Goal: Information Seeking & Learning: Learn about a topic

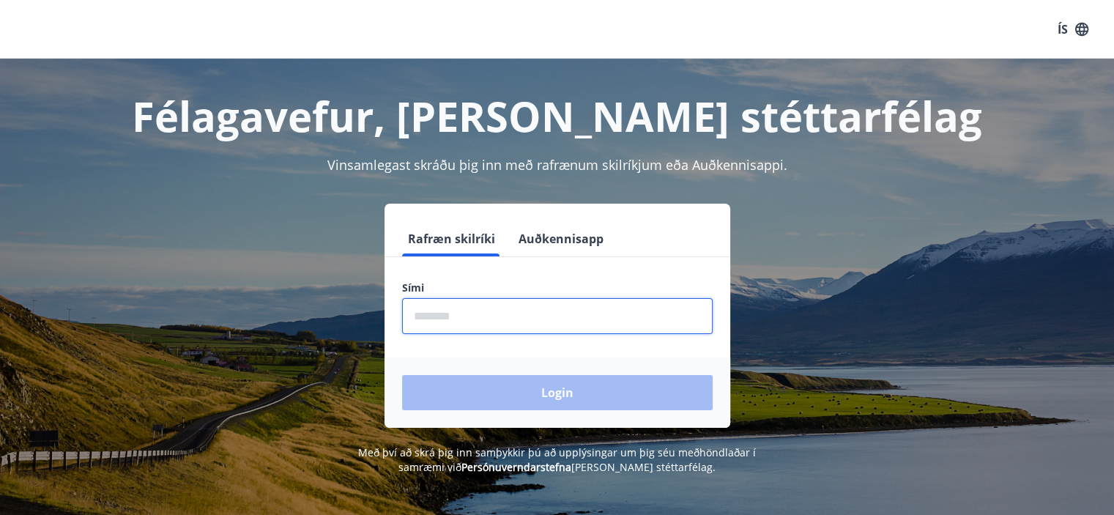
click at [554, 306] on input "phone" at bounding box center [557, 316] width 311 height 36
type input "********"
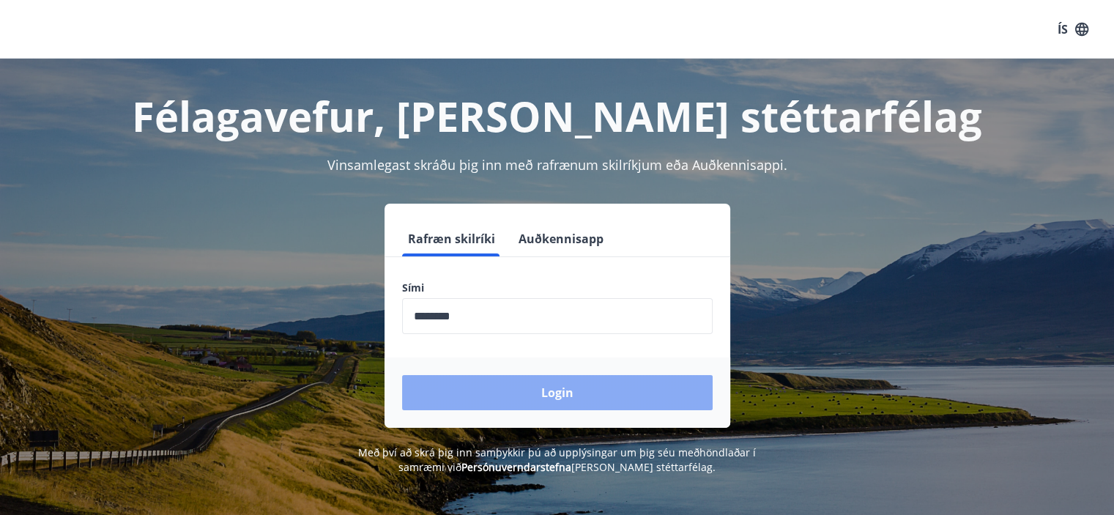
click at [543, 390] on button "Login" at bounding box center [557, 392] width 311 height 35
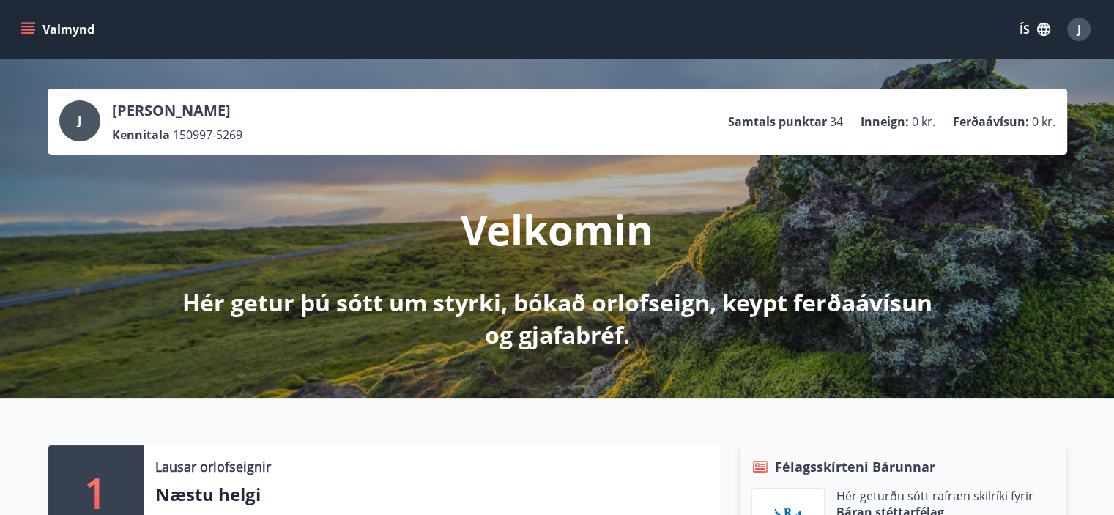
click at [26, 26] on icon "menu" at bounding box center [27, 26] width 13 height 1
click at [1041, 28] on icon "button" at bounding box center [1044, 29] width 13 height 13
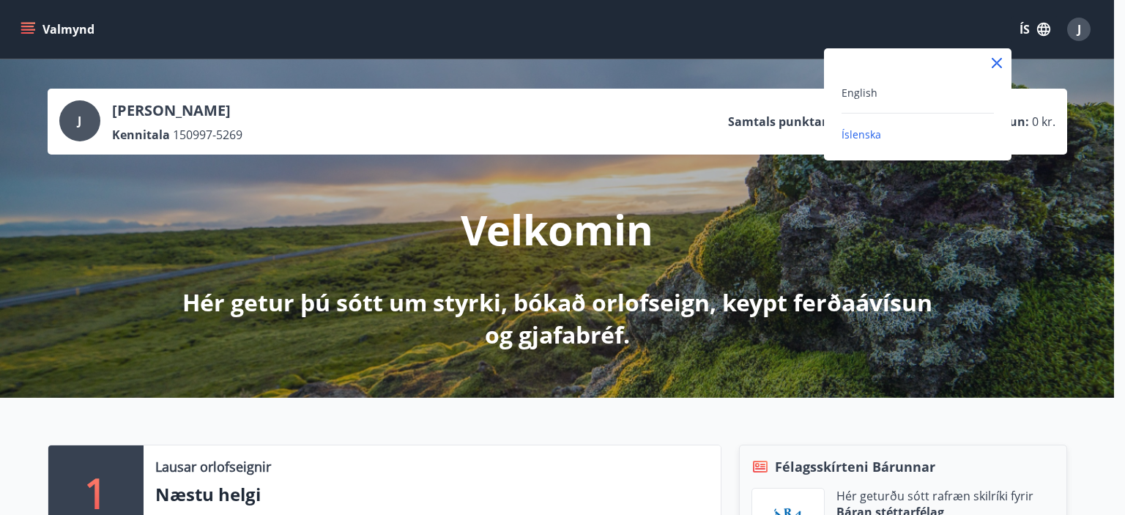
click at [887, 94] on div "English" at bounding box center [918, 93] width 152 height 18
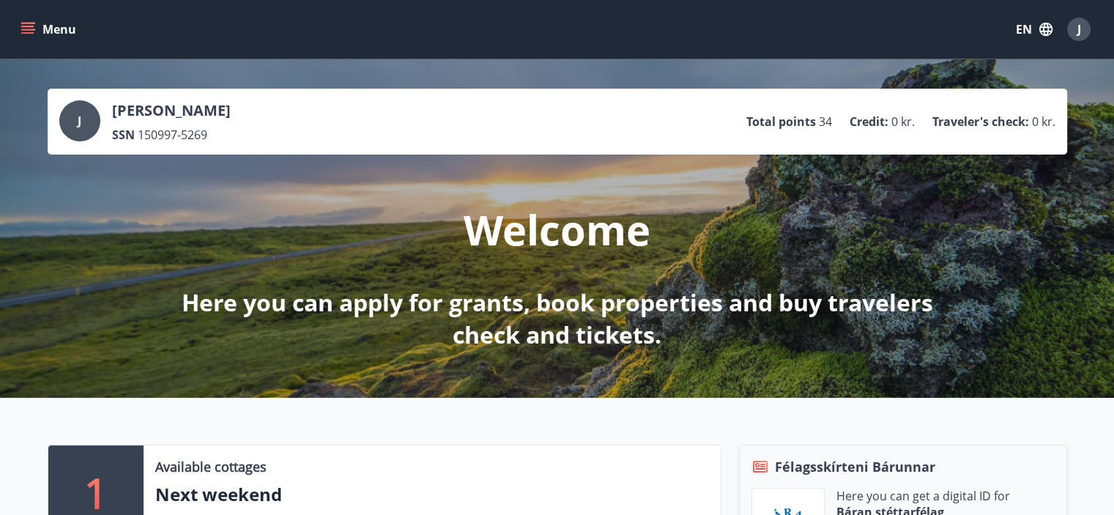
click at [48, 35] on button "Menu" at bounding box center [50, 29] width 64 height 26
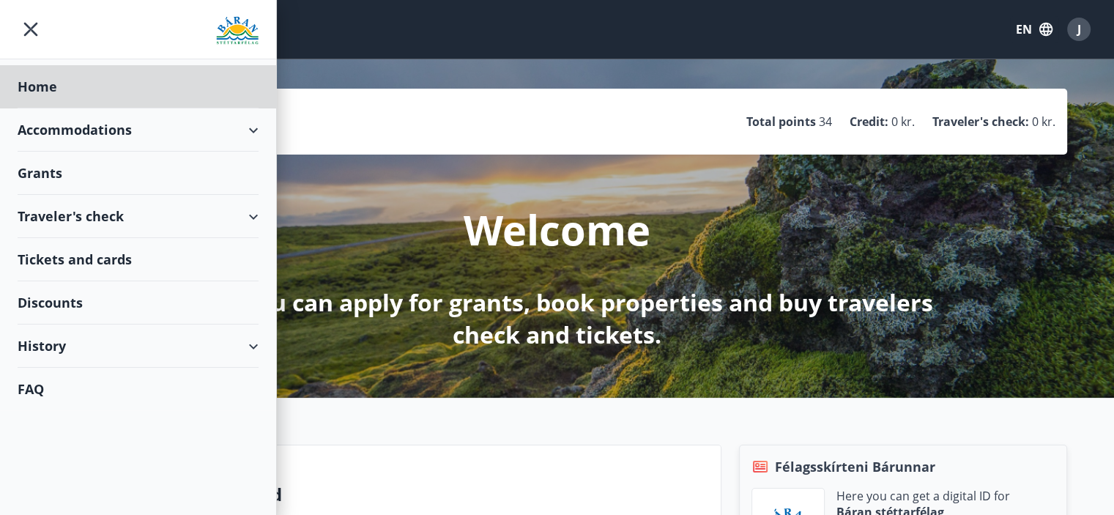
click at [130, 108] on div "Grants" at bounding box center [138, 86] width 241 height 43
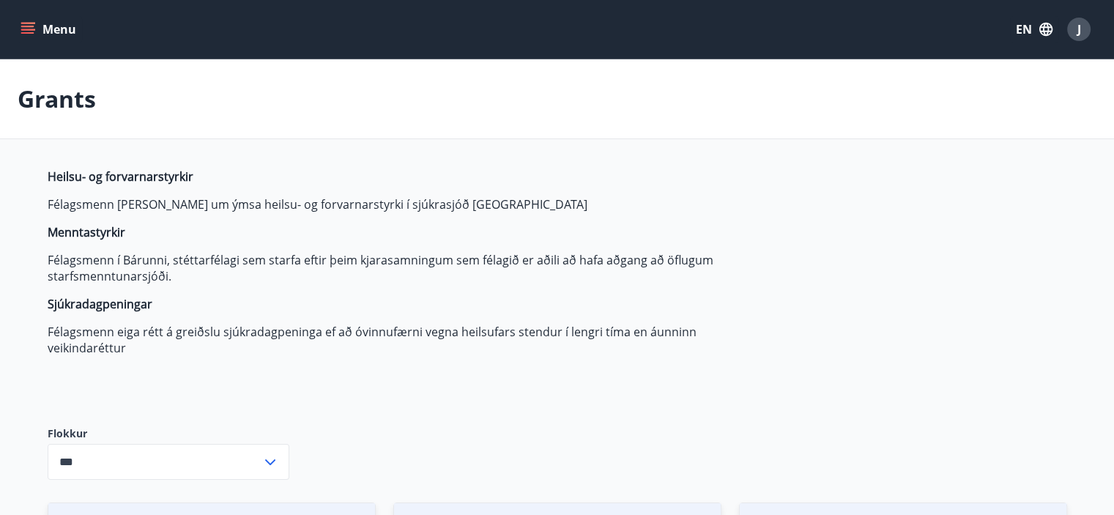
type input "***"
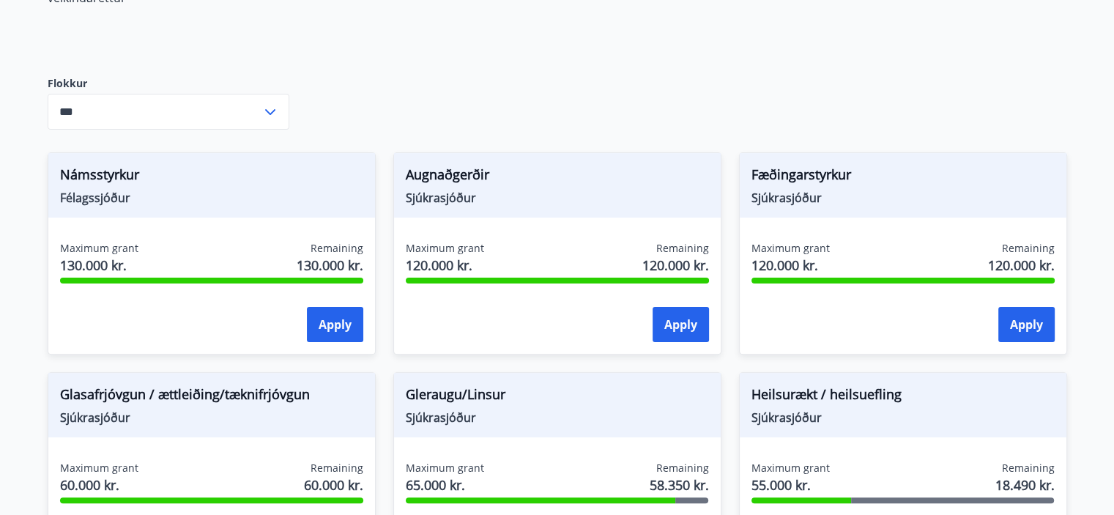
scroll to position [352, 0]
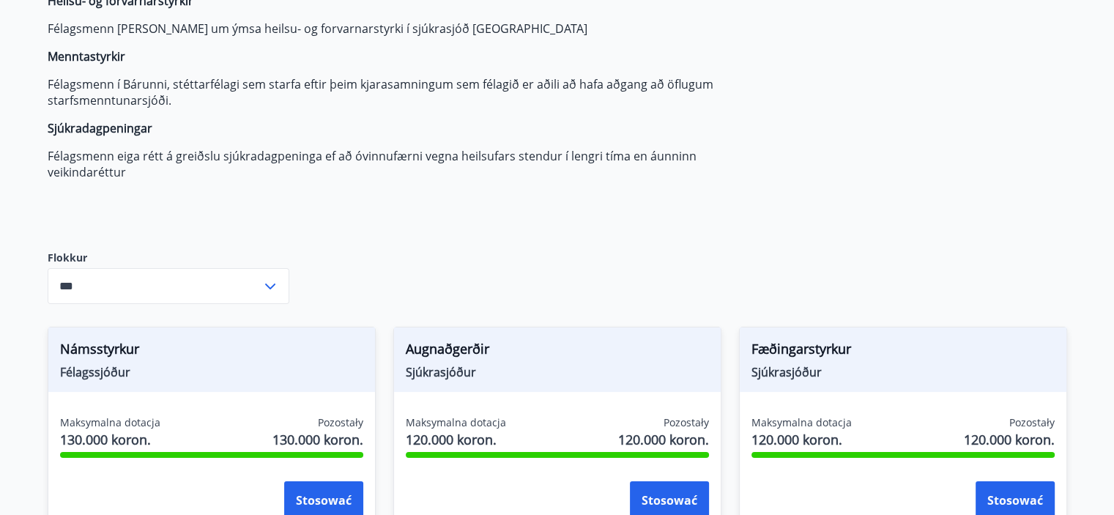
scroll to position [0, 0]
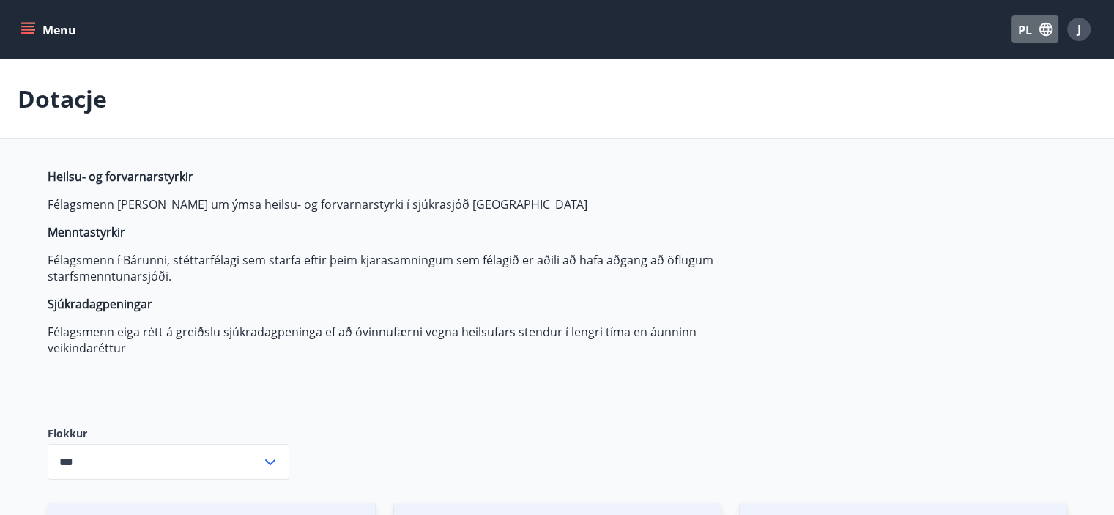
click at [1046, 28] on icon "button" at bounding box center [1046, 29] width 16 height 16
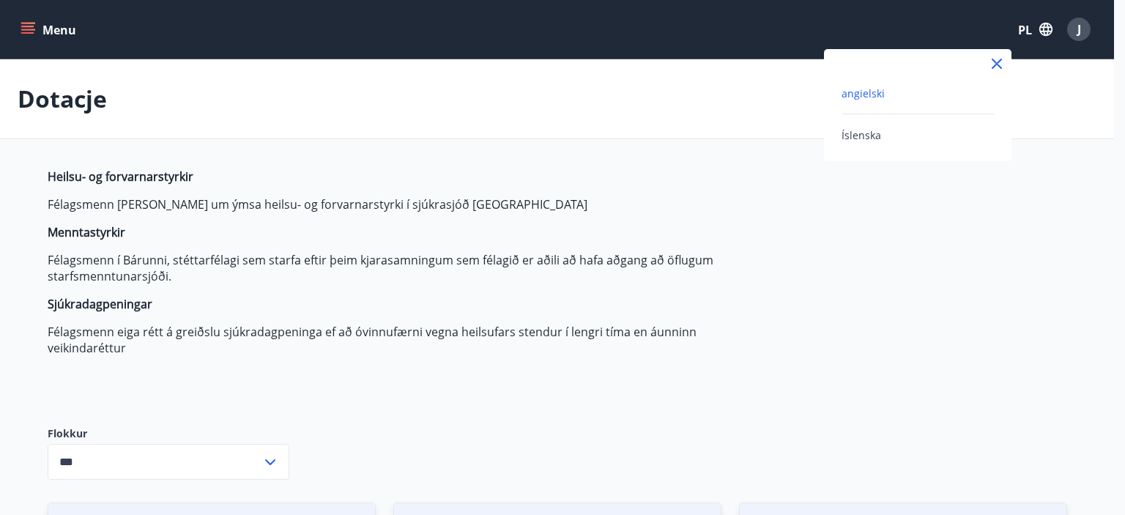
click at [861, 100] on div "angielski" at bounding box center [918, 99] width 152 height 30
click at [861, 100] on font "angielski" at bounding box center [863, 93] width 43 height 14
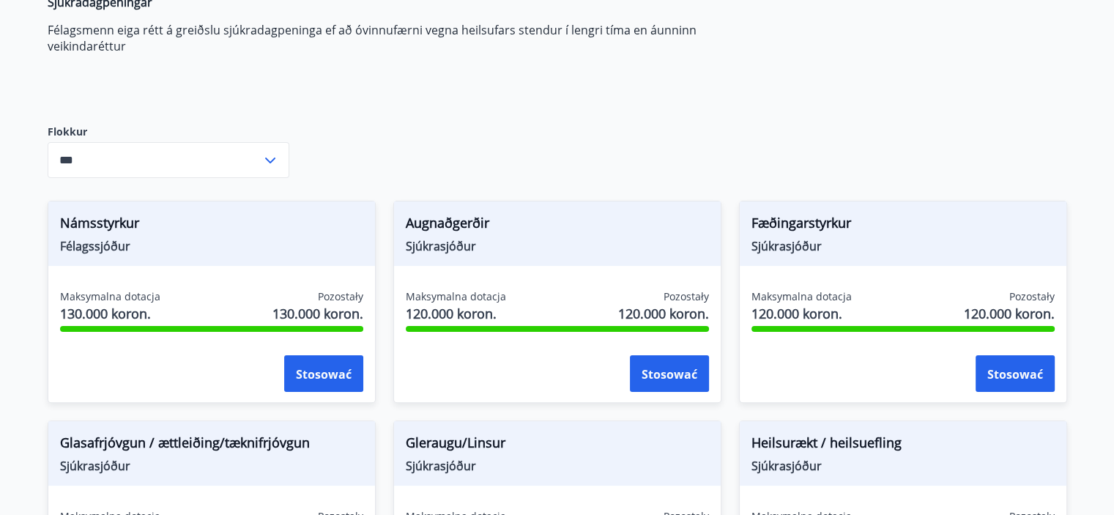
scroll to position [322, 0]
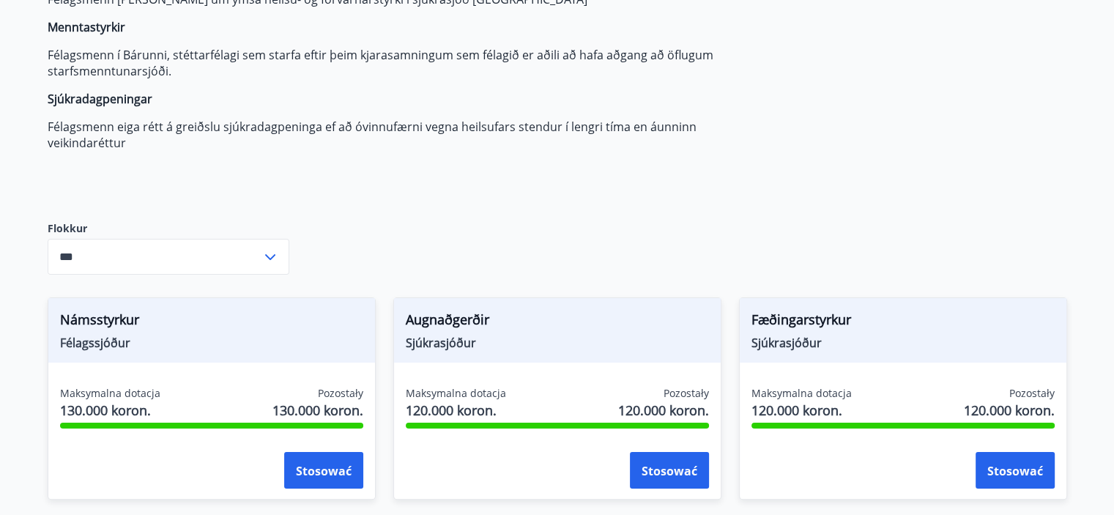
scroll to position [270, 0]
